Goal: Information Seeking & Learning: Find specific fact

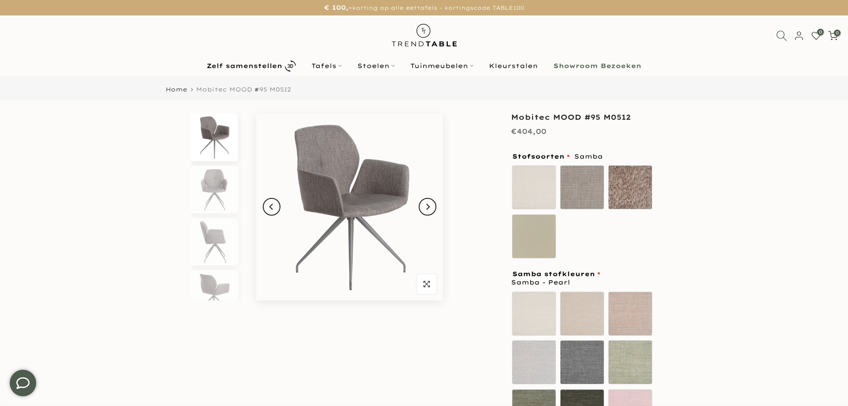
click at [782, 32] on icon at bounding box center [781, 35] width 11 height 11
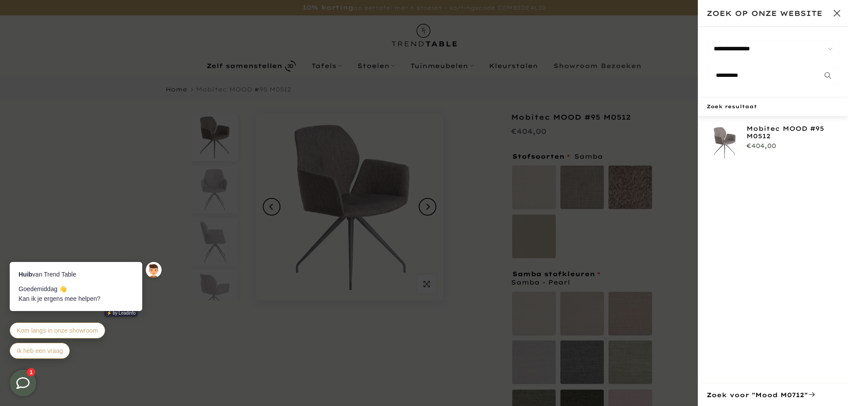
type input "**********"
click at [817, 67] on button "submit" at bounding box center [828, 76] width 22 height 18
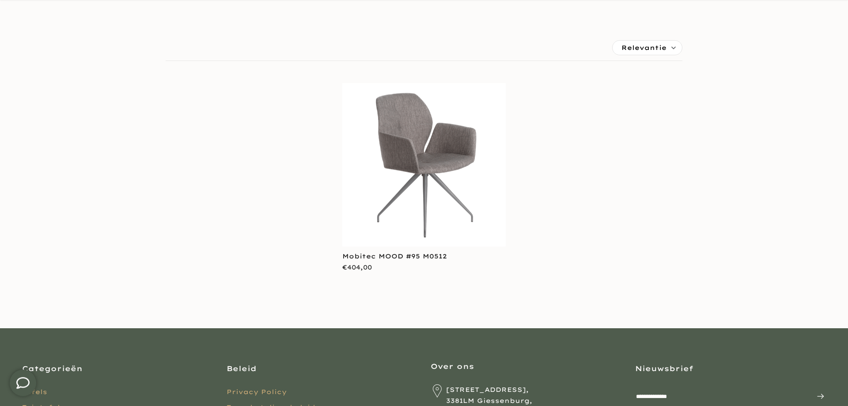
scroll to position [180, 0]
